Goal: Transaction & Acquisition: Purchase product/service

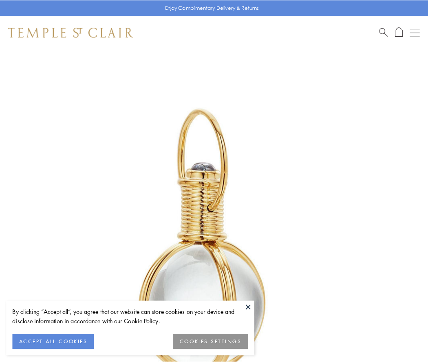
scroll to position [213, 0]
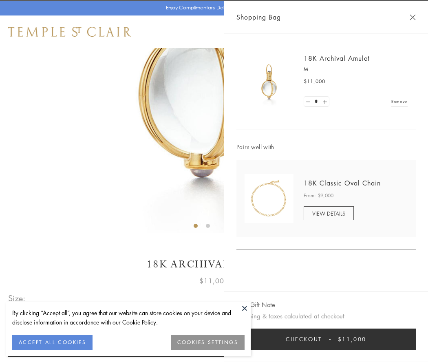
click at [326, 339] on button "Checkout $11,000" at bounding box center [325, 339] width 179 height 21
